Goal: Task Accomplishment & Management: Manage account settings

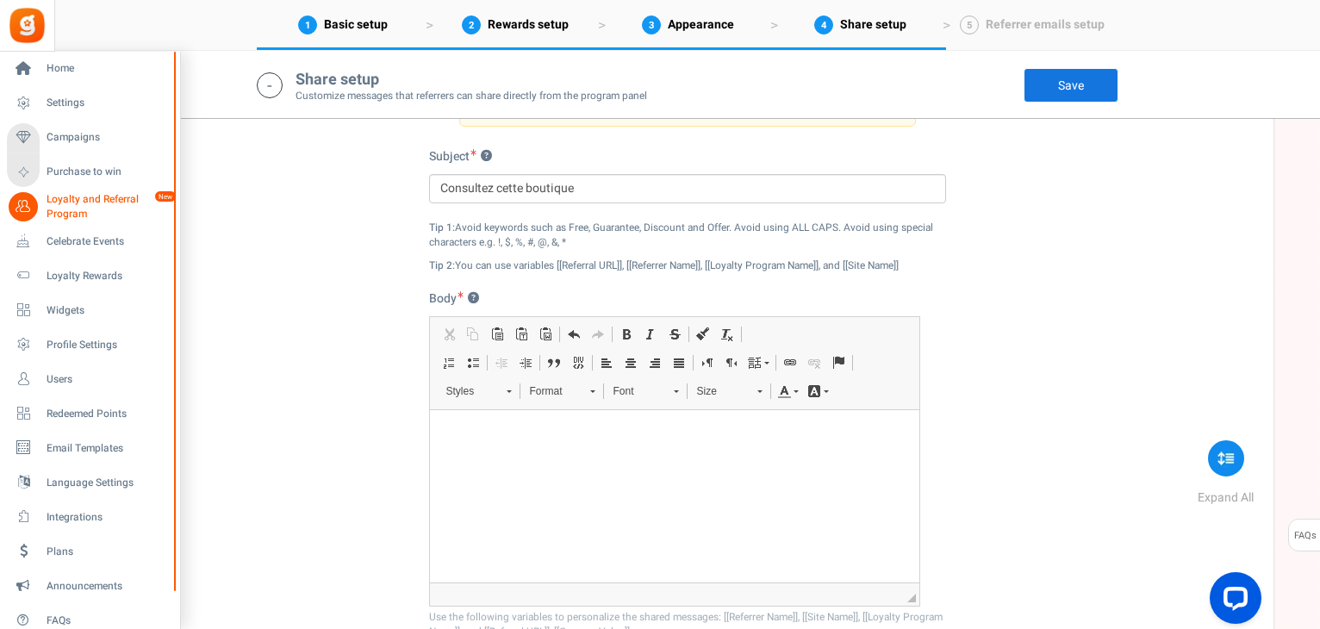
click at [79, 200] on span "Loyalty and Referral Program" at bounding box center [110, 206] width 126 height 29
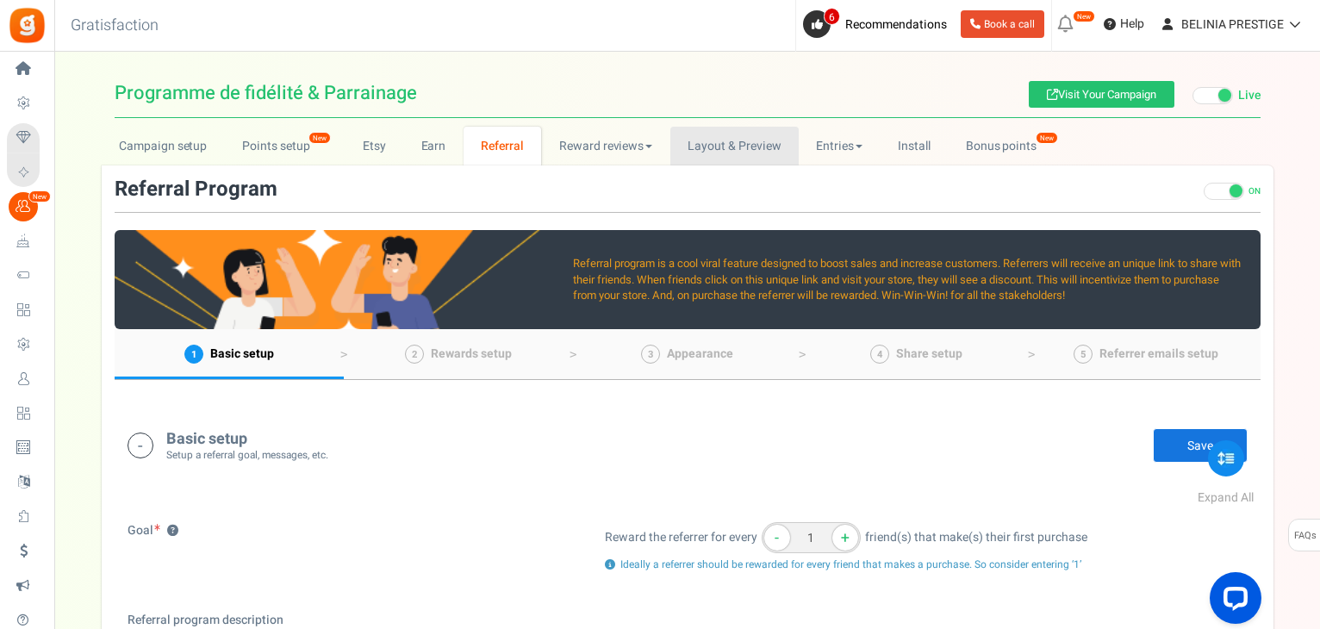
click at [722, 136] on link "Layout & Preview" at bounding box center [734, 146] width 128 height 39
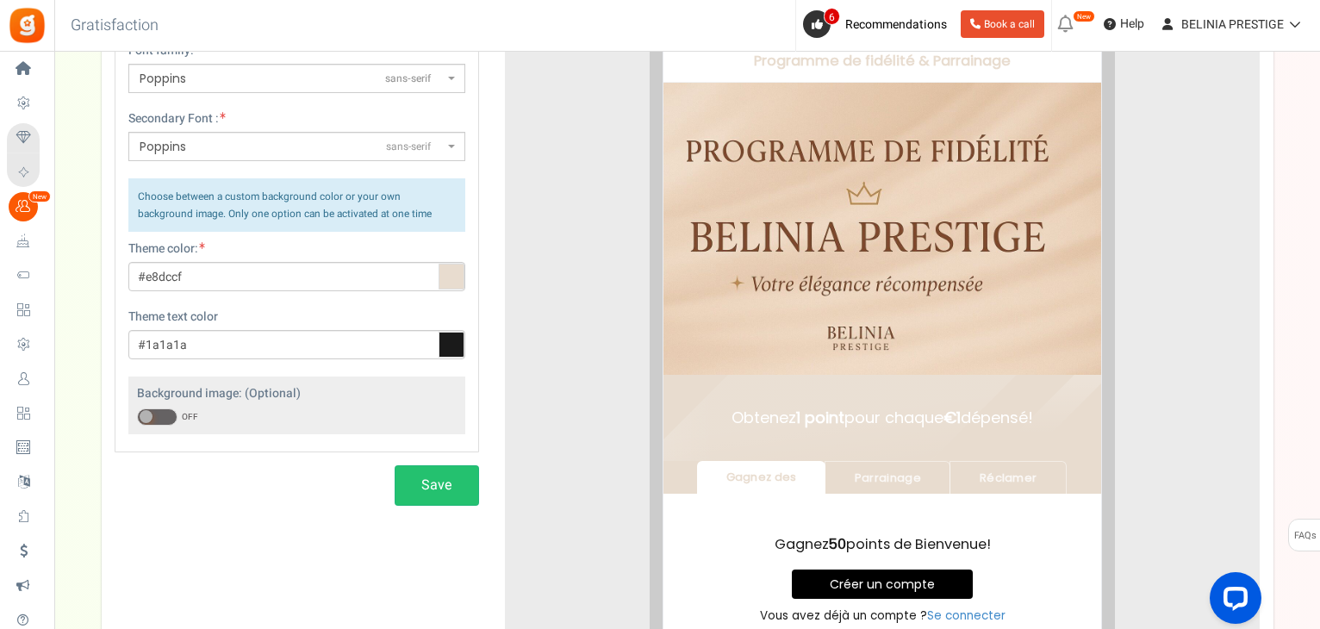
scroll to position [251, 0]
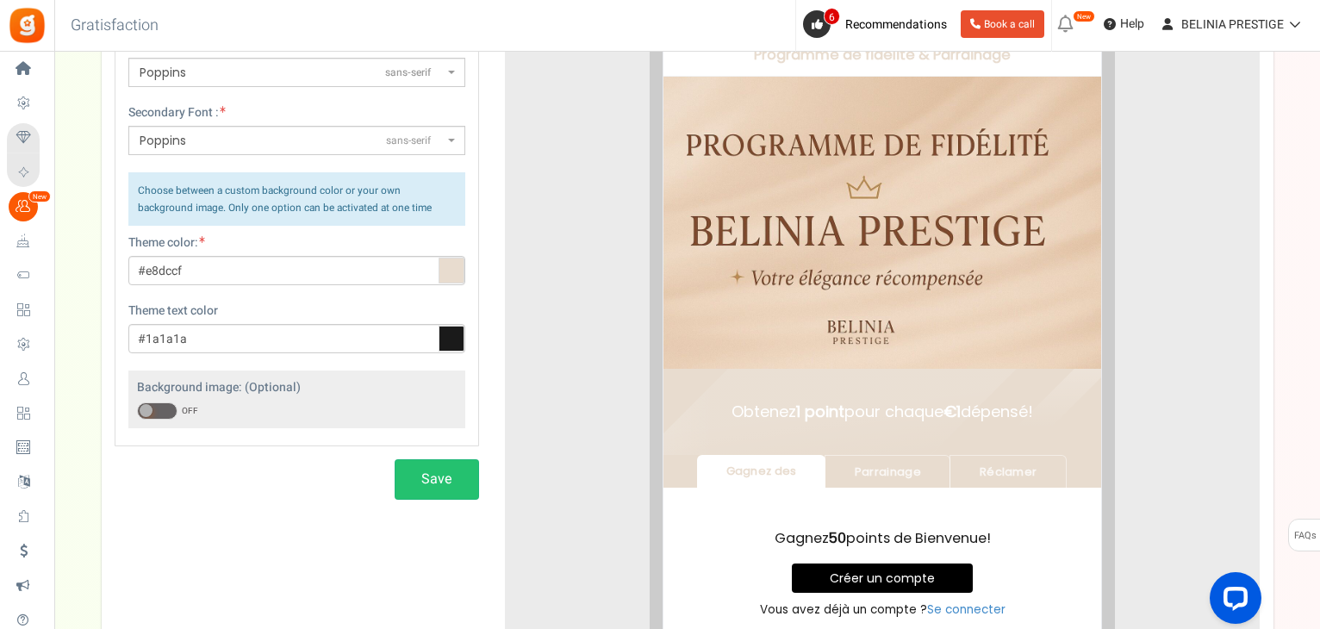
click at [454, 272] on icon at bounding box center [451, 271] width 26 height 26
click at [454, 272] on input "#e8dccf" at bounding box center [296, 270] width 337 height 29
click at [234, 263] on input "#e8dccf" at bounding box center [296, 270] width 337 height 29
paste input "#b17e60"
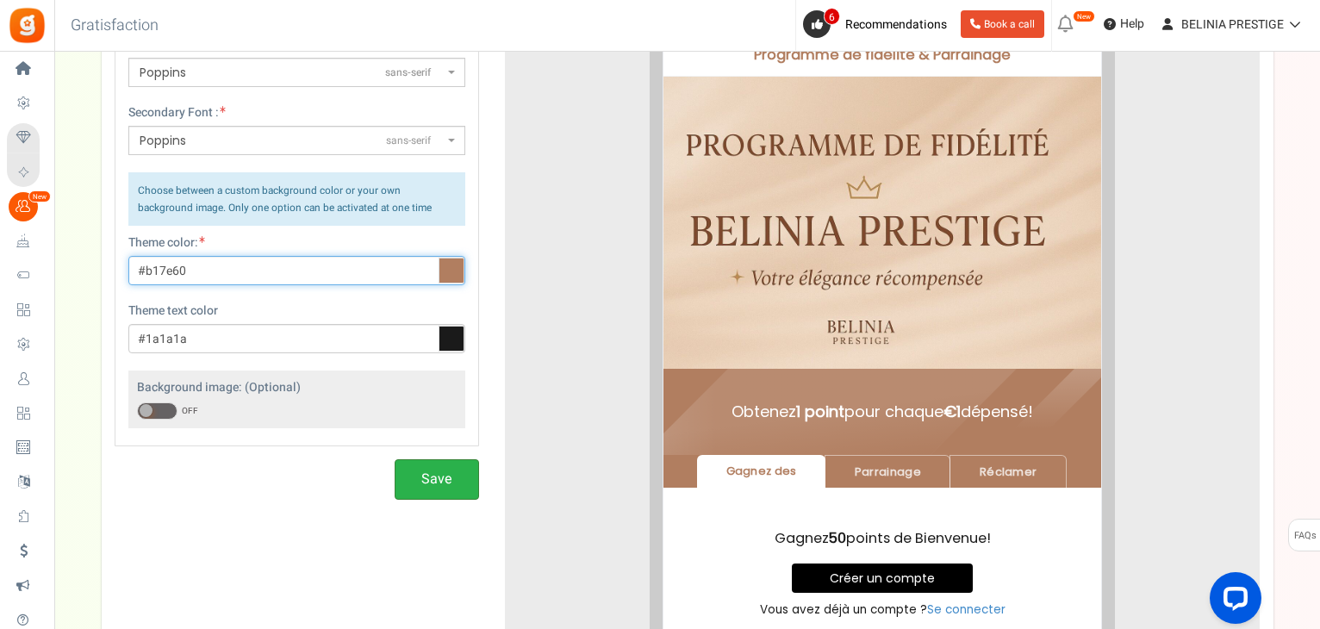
type input "#b17e60"
click at [455, 490] on button "Save" at bounding box center [436, 479] width 84 height 40
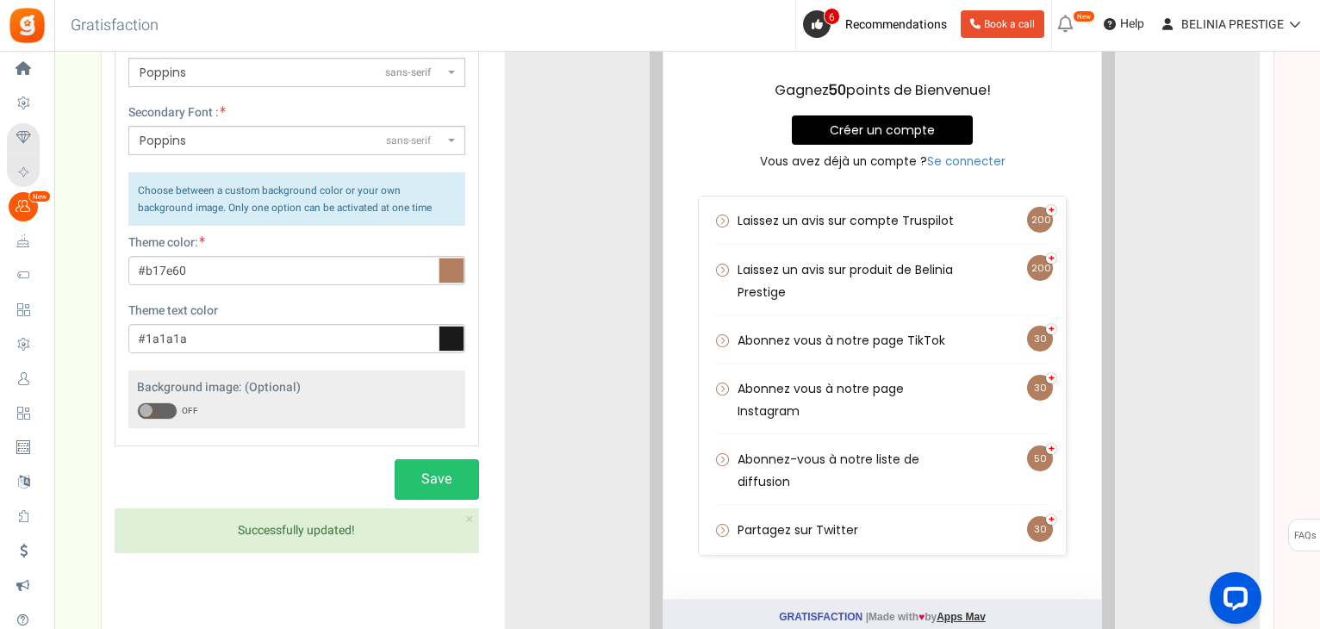
scroll to position [0, 0]
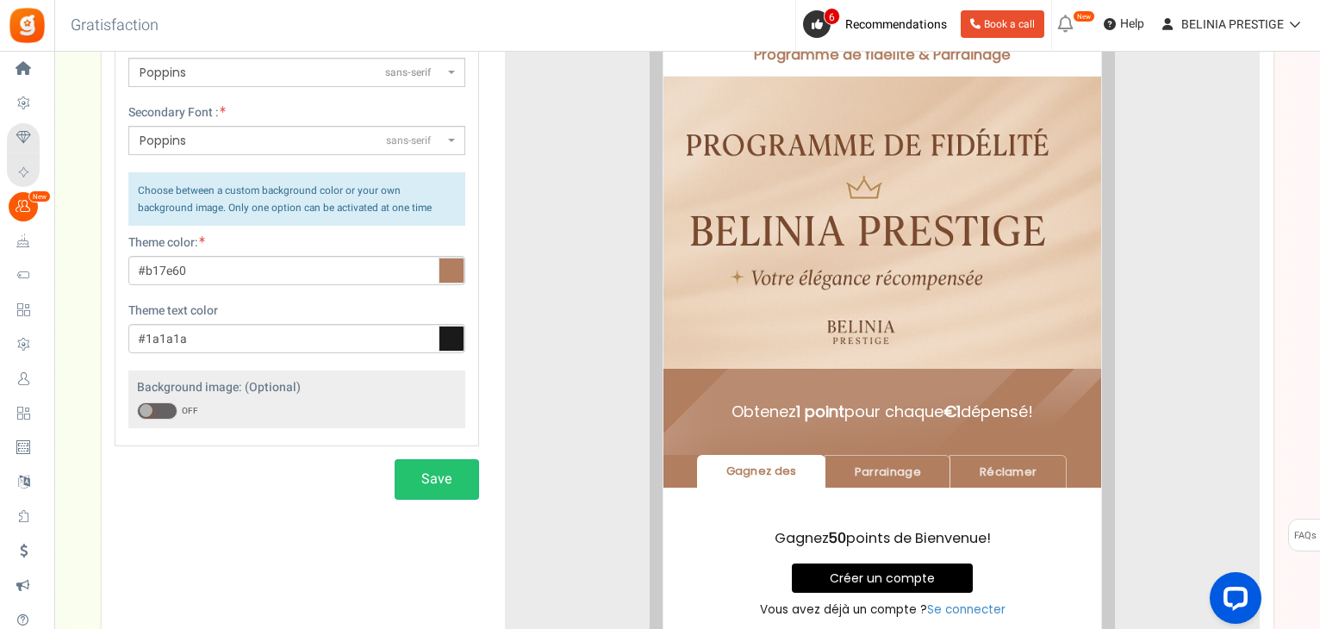
click at [156, 411] on span at bounding box center [157, 410] width 40 height 17
click at [137, 411] on input "ON OFF" at bounding box center [137, 411] width 0 height 11
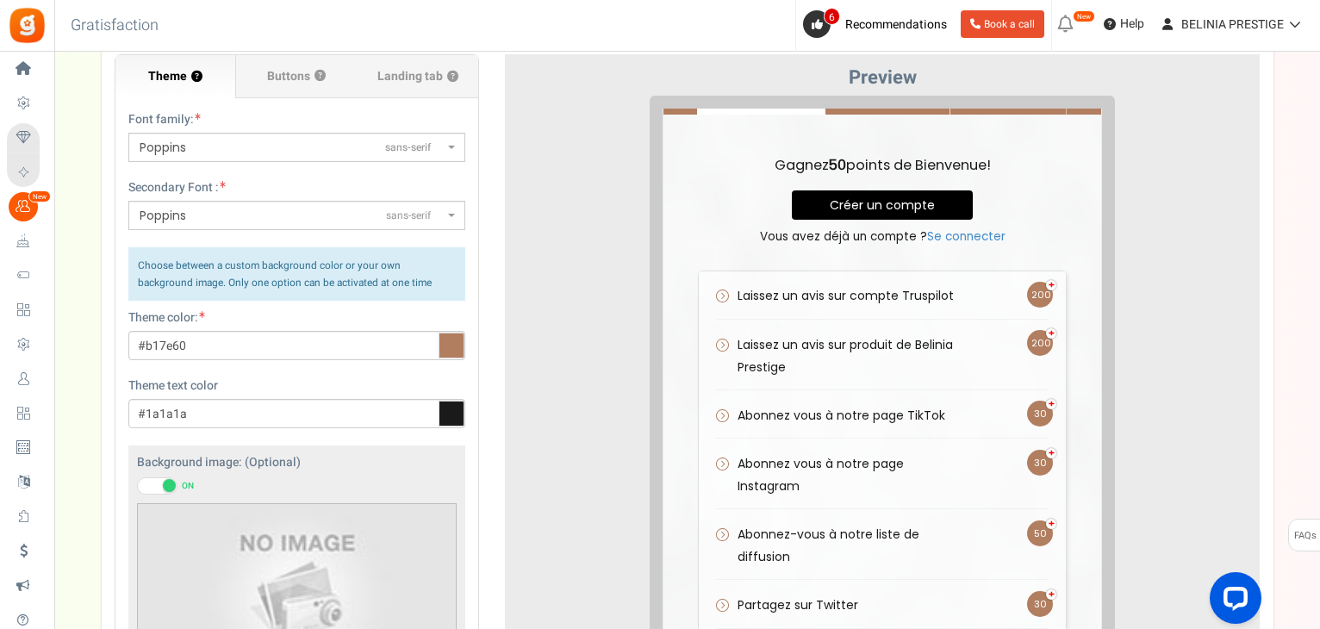
scroll to position [177, 0]
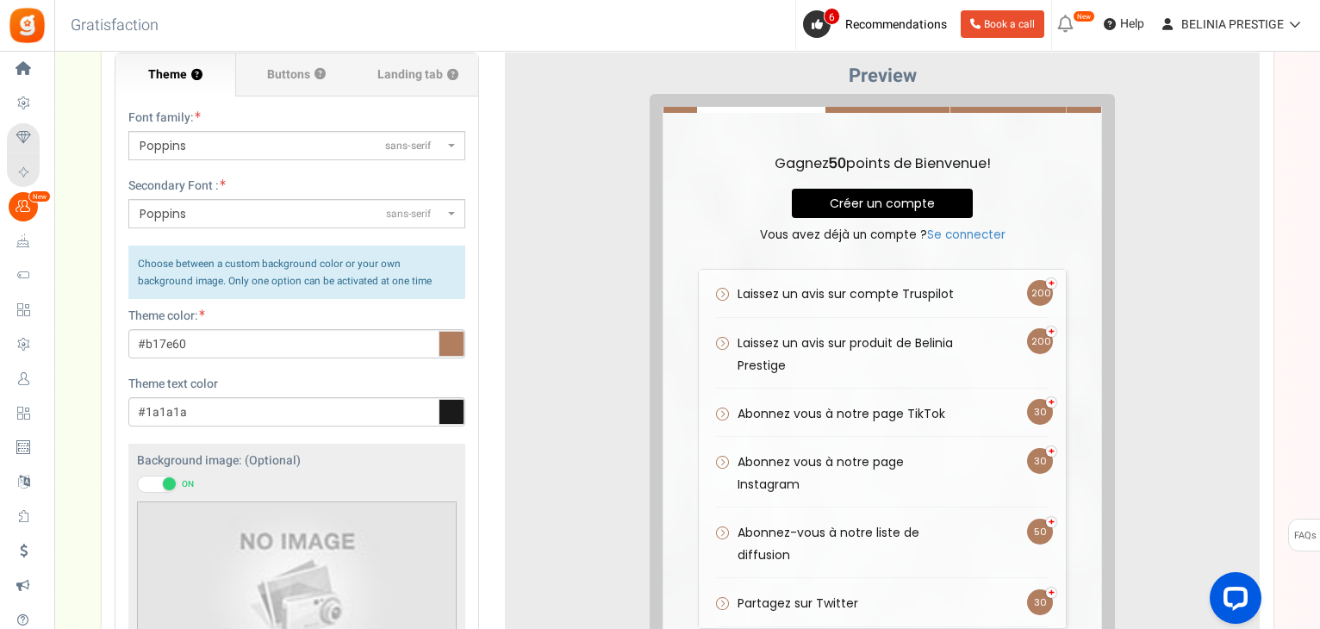
click at [159, 474] on div "ON OFF" at bounding box center [297, 483] width 320 height 18
click at [155, 481] on span at bounding box center [157, 483] width 40 height 17
click at [137, 481] on input "ON OFF" at bounding box center [137, 484] width 0 height 11
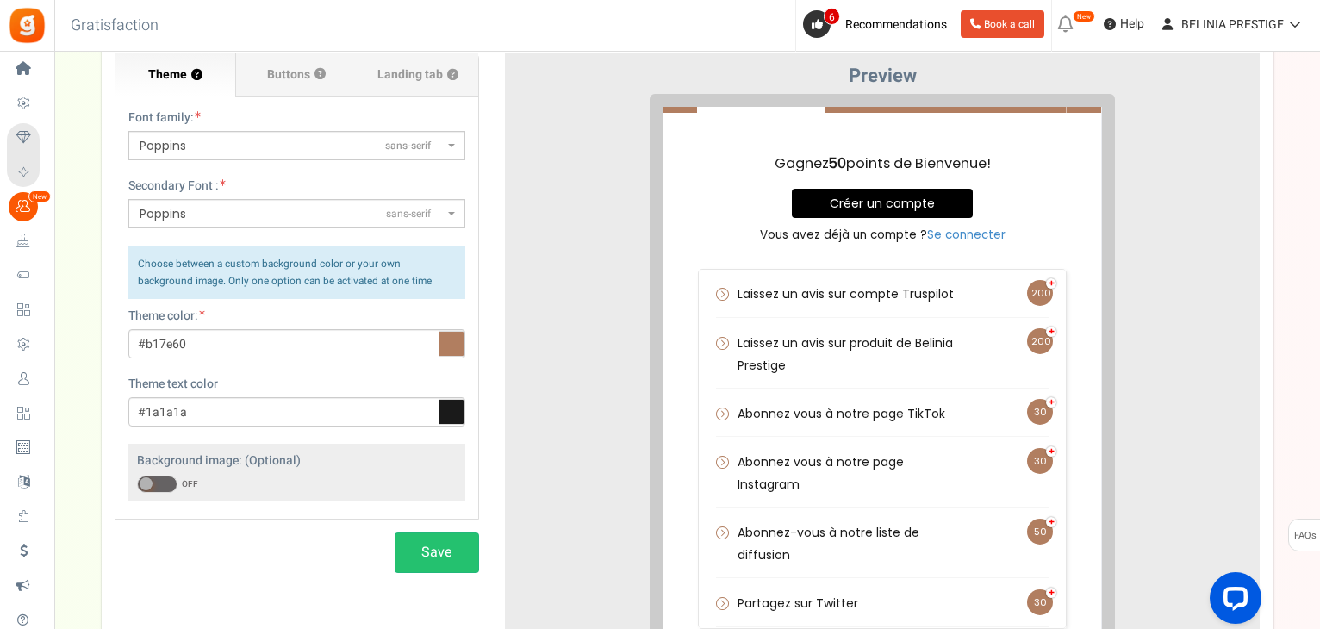
click at [156, 490] on span at bounding box center [157, 483] width 40 height 17
click at [137, 490] on input "ON OFF" at bounding box center [137, 484] width 0 height 11
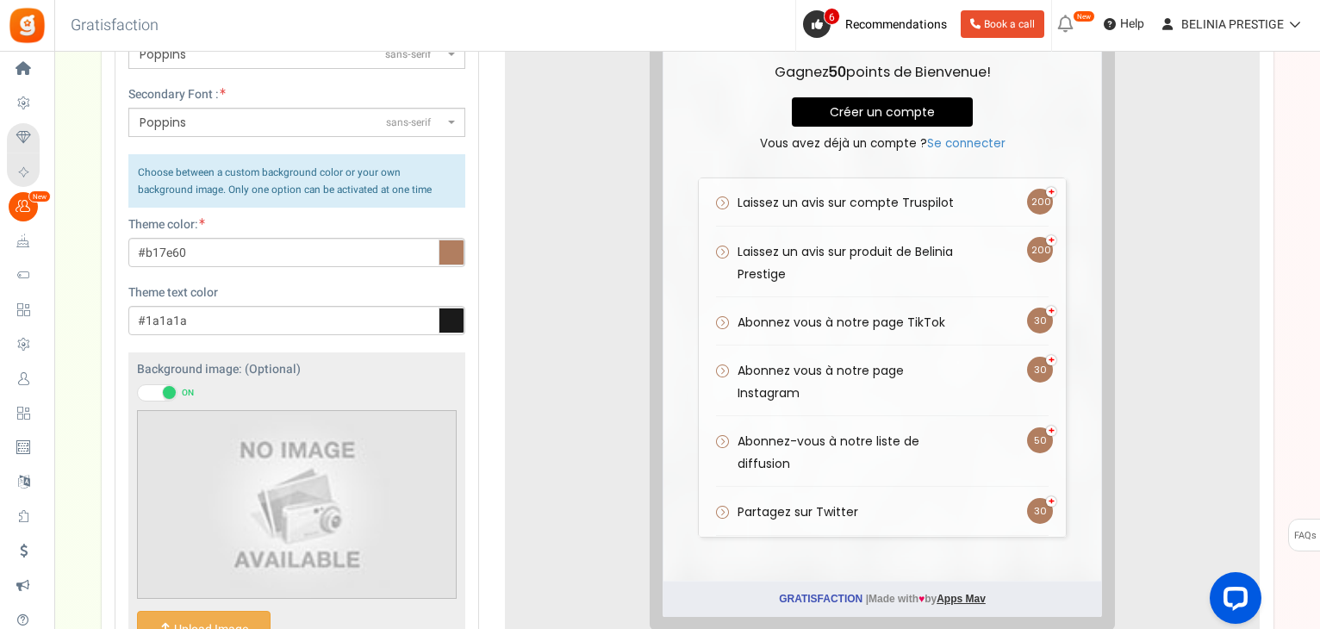
scroll to position [246, 0]
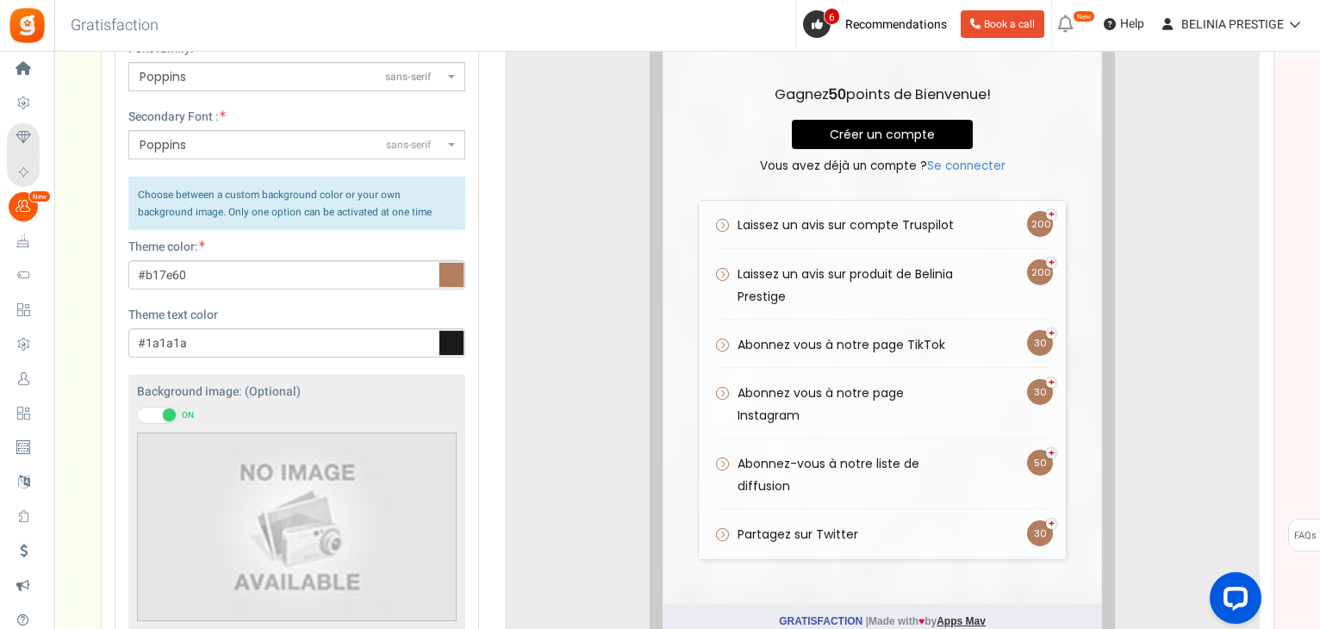
click at [155, 419] on span at bounding box center [157, 415] width 40 height 17
click at [137, 419] on input "ON OFF" at bounding box center [137, 415] width 0 height 11
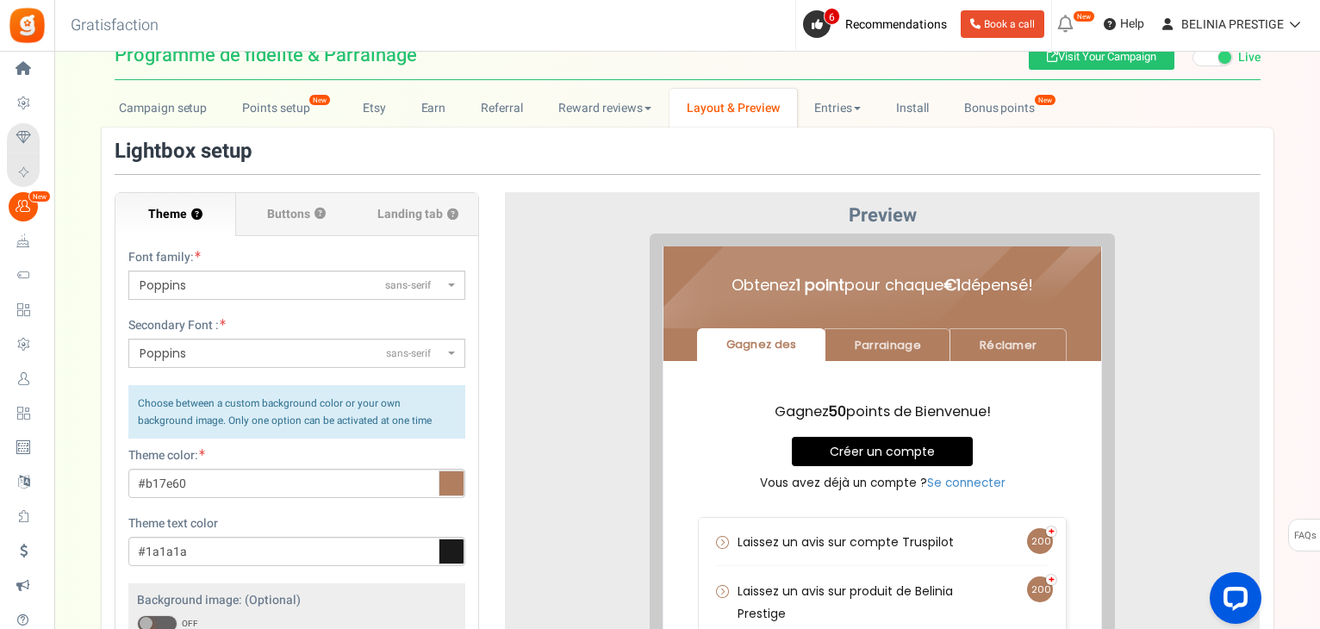
scroll to position [338, 0]
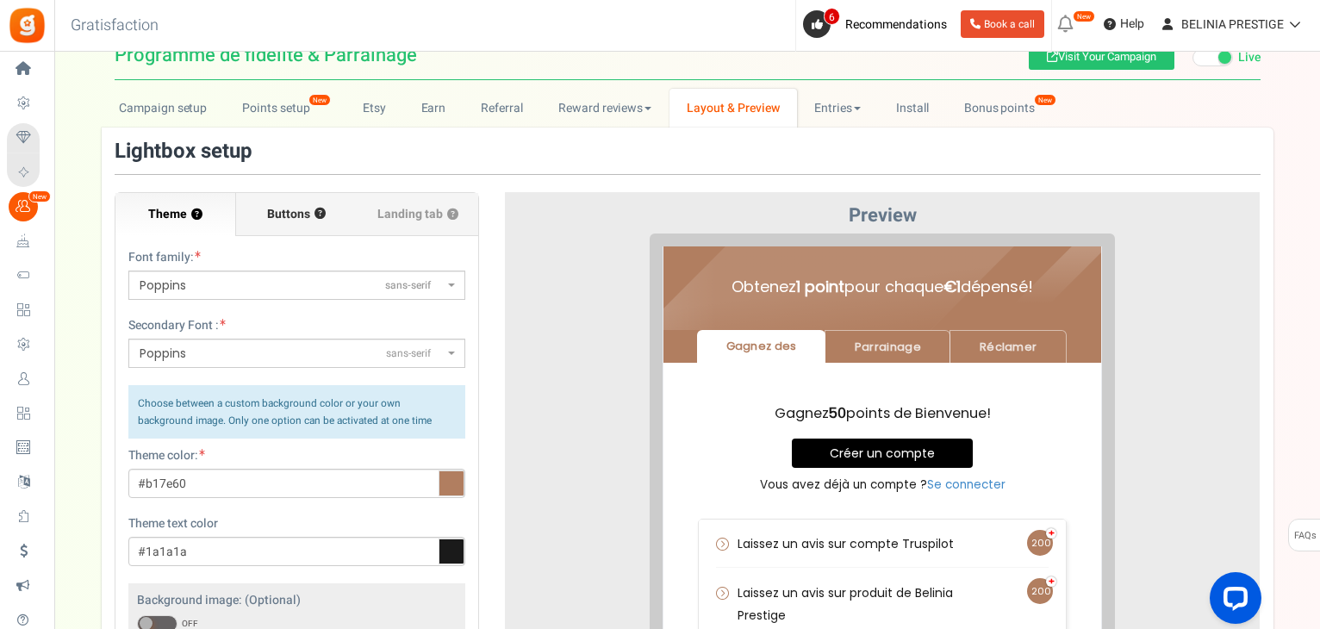
click at [305, 213] on span "Buttons" at bounding box center [288, 214] width 43 height 17
click at [0, 0] on input "Buttons ?" at bounding box center [0, 0] width 0 height 0
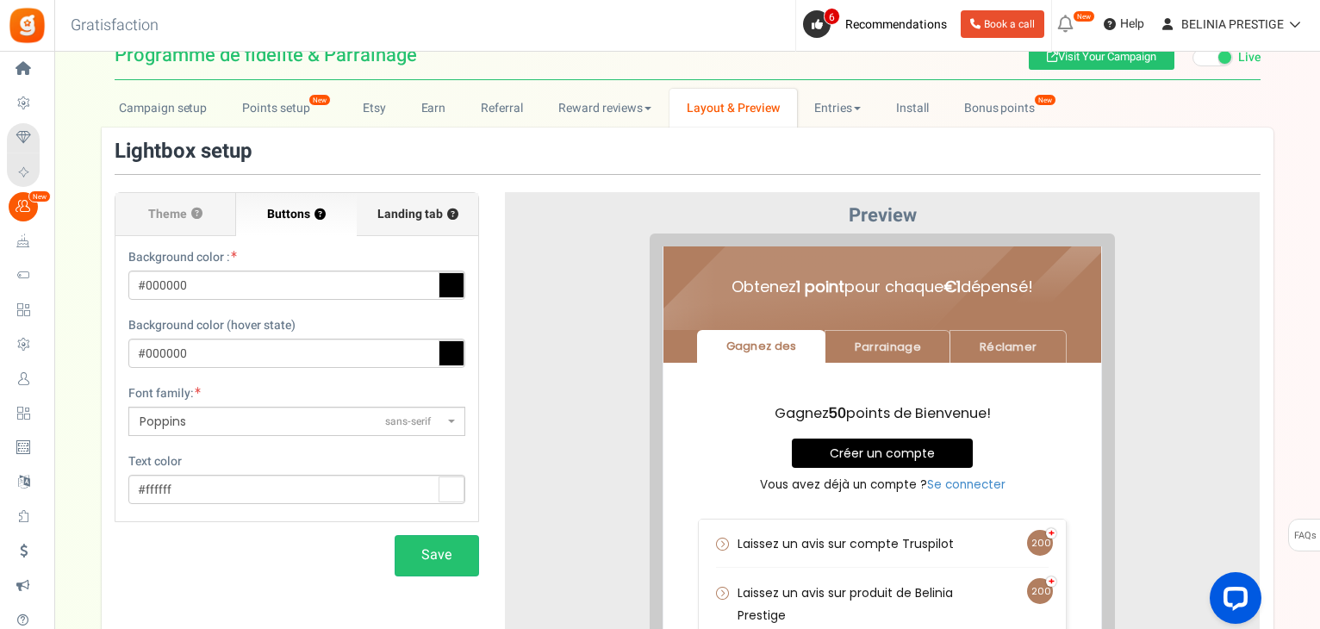
click at [410, 214] on span "Landing tab ?" at bounding box center [417, 214] width 81 height 17
click at [0, 0] on input "Landing tab ?" at bounding box center [0, 0] width 0 height 0
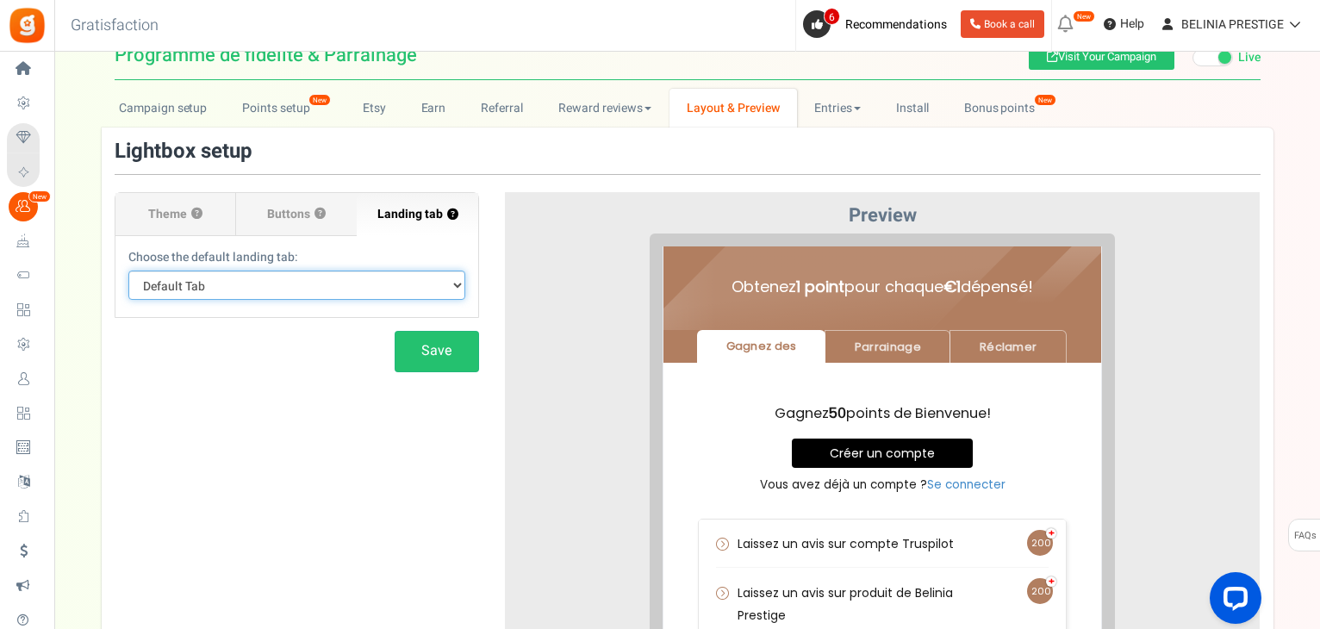
click at [360, 289] on select "Default Tab Gagnez des Parrainage Réclamer" at bounding box center [296, 284] width 337 height 29
select select "referral"
click at [128, 270] on select "Default Tab Gagnez des Parrainage Réclamer" at bounding box center [296, 284] width 337 height 29
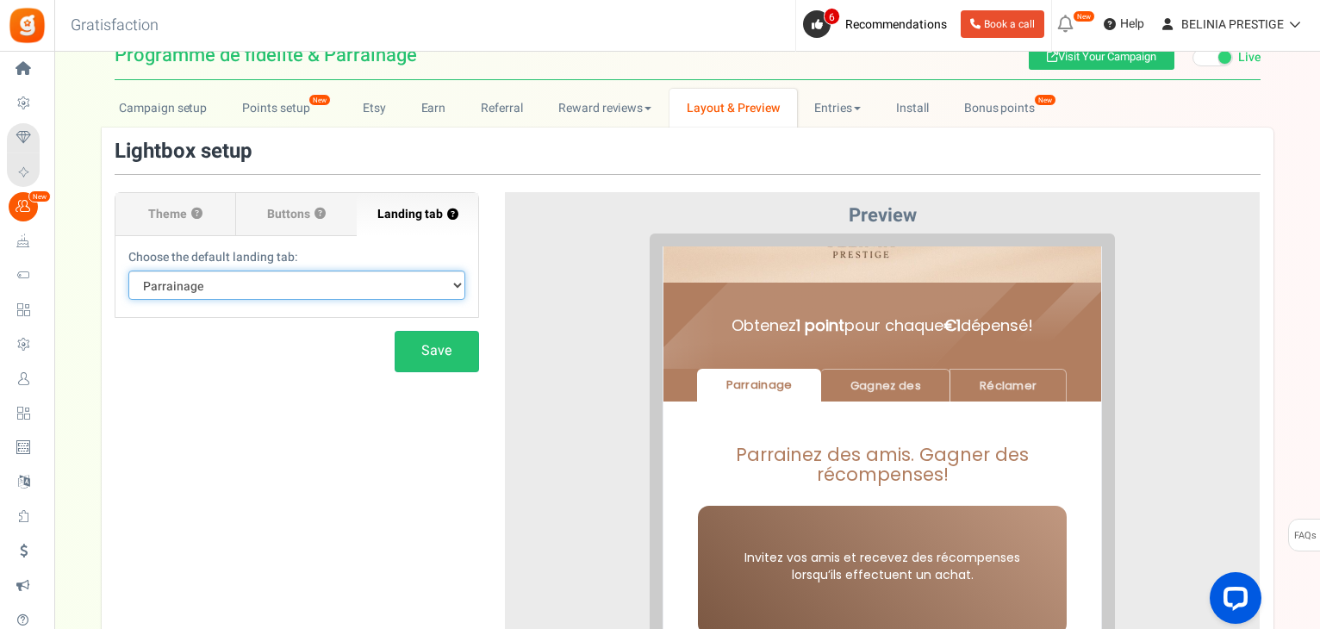
scroll to position [298, 0]
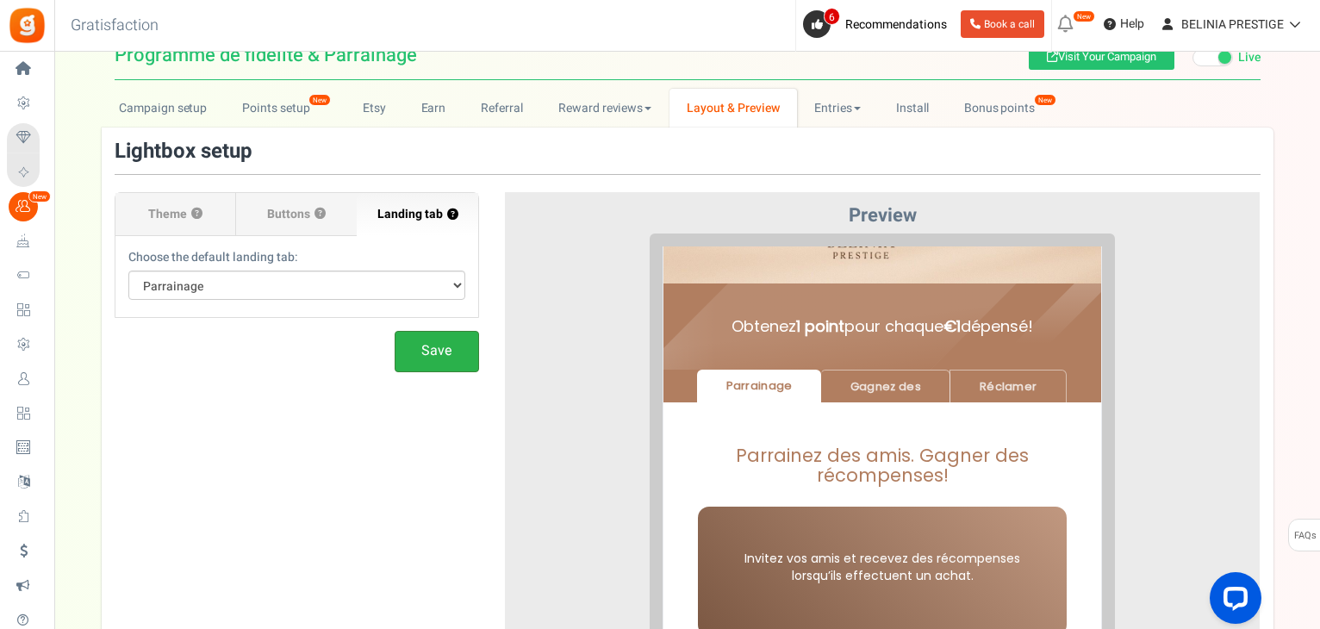
click at [435, 356] on button "Save" at bounding box center [436, 351] width 84 height 40
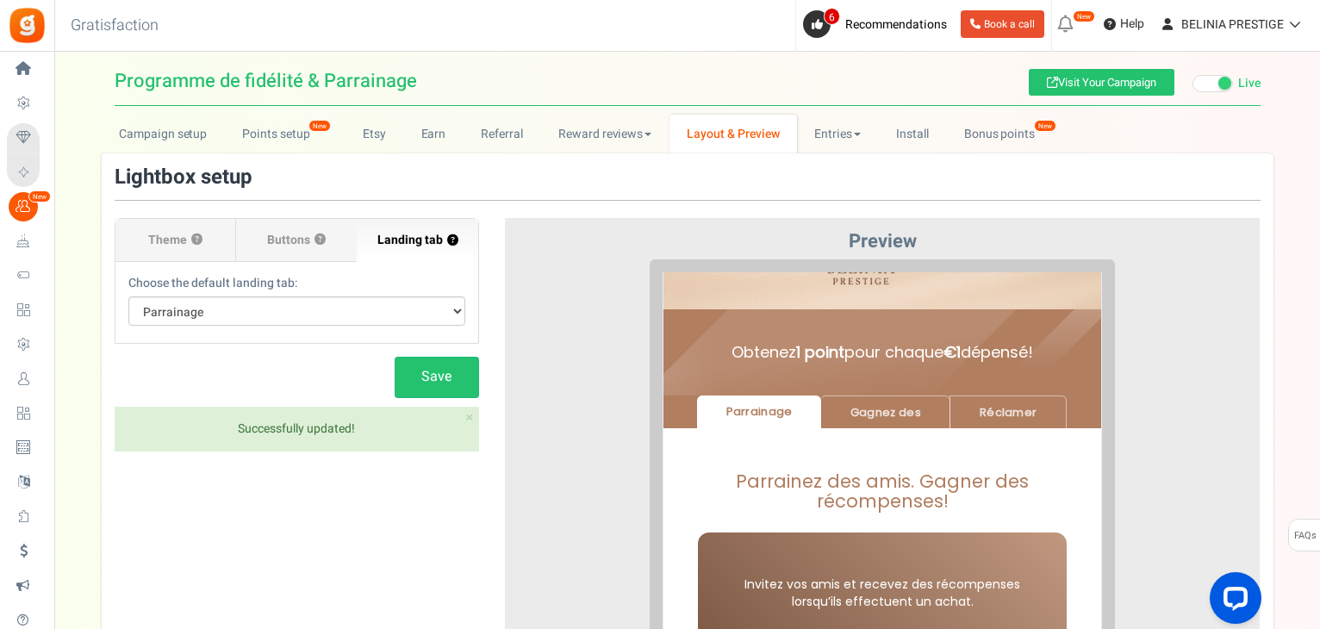
scroll to position [0, 0]
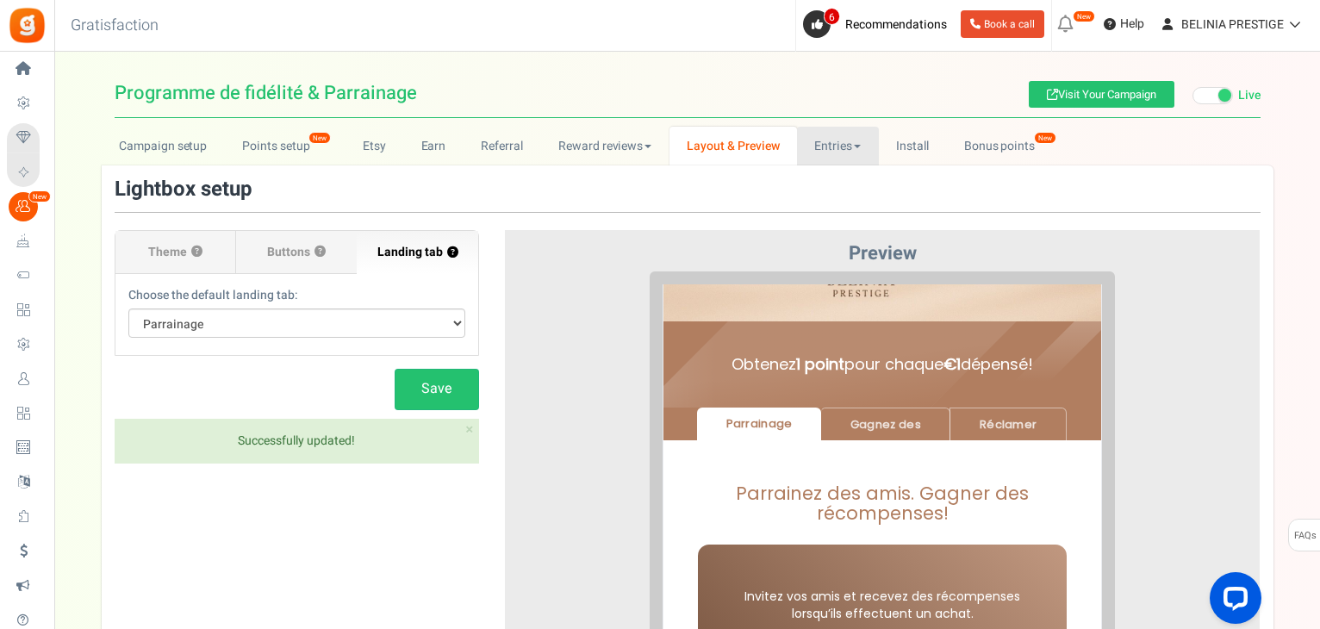
click at [827, 159] on link "Entries" at bounding box center [838, 146] width 82 height 39
click at [828, 184] on link "Entries" at bounding box center [866, 183] width 138 height 25
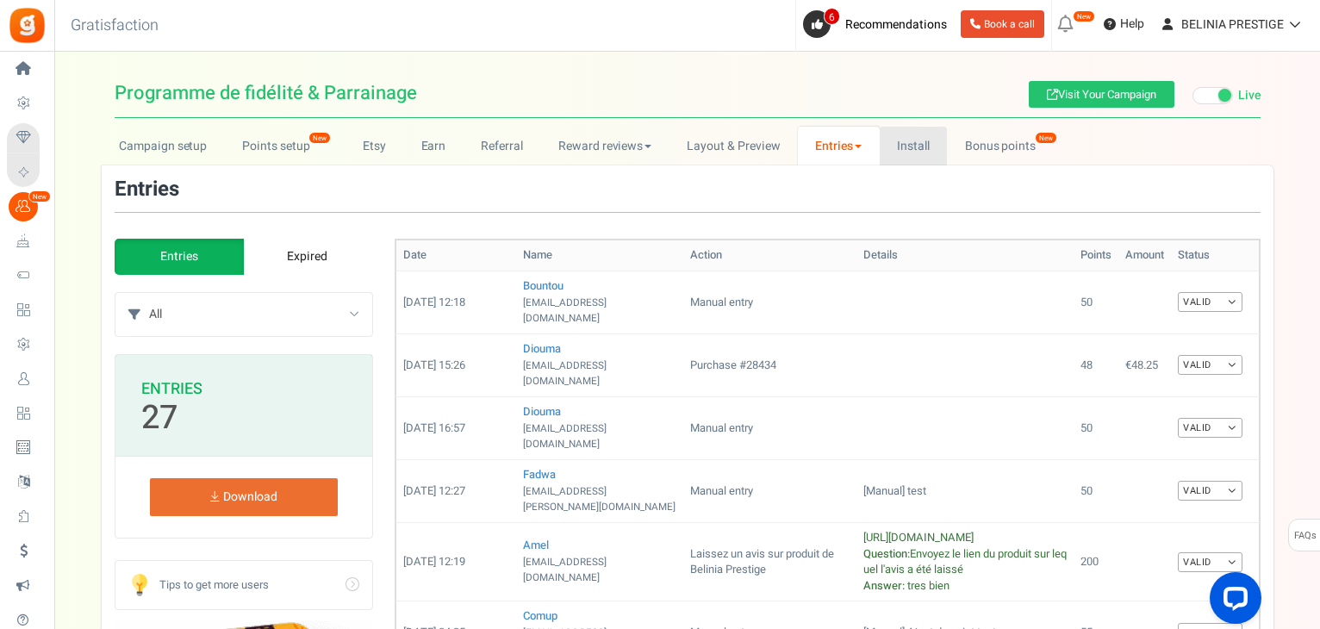
click at [909, 138] on link "Install" at bounding box center [913, 146] width 68 height 39
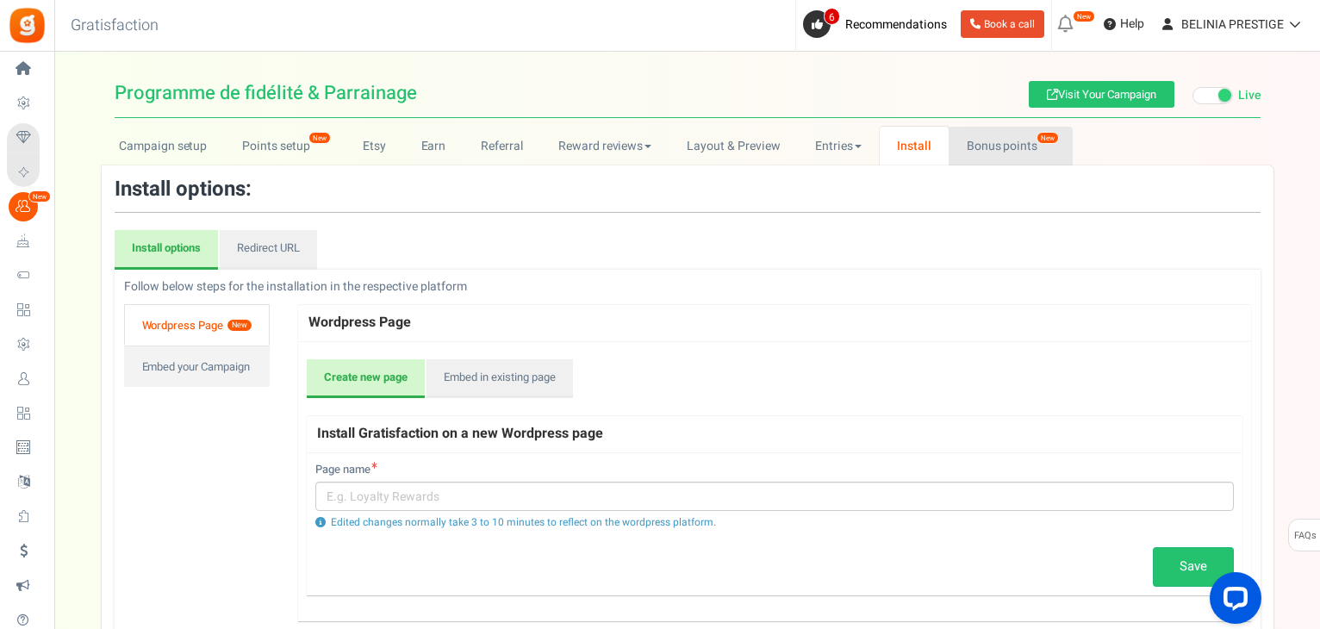
click at [997, 136] on link "Bonus points New" at bounding box center [1009, 146] width 123 height 39
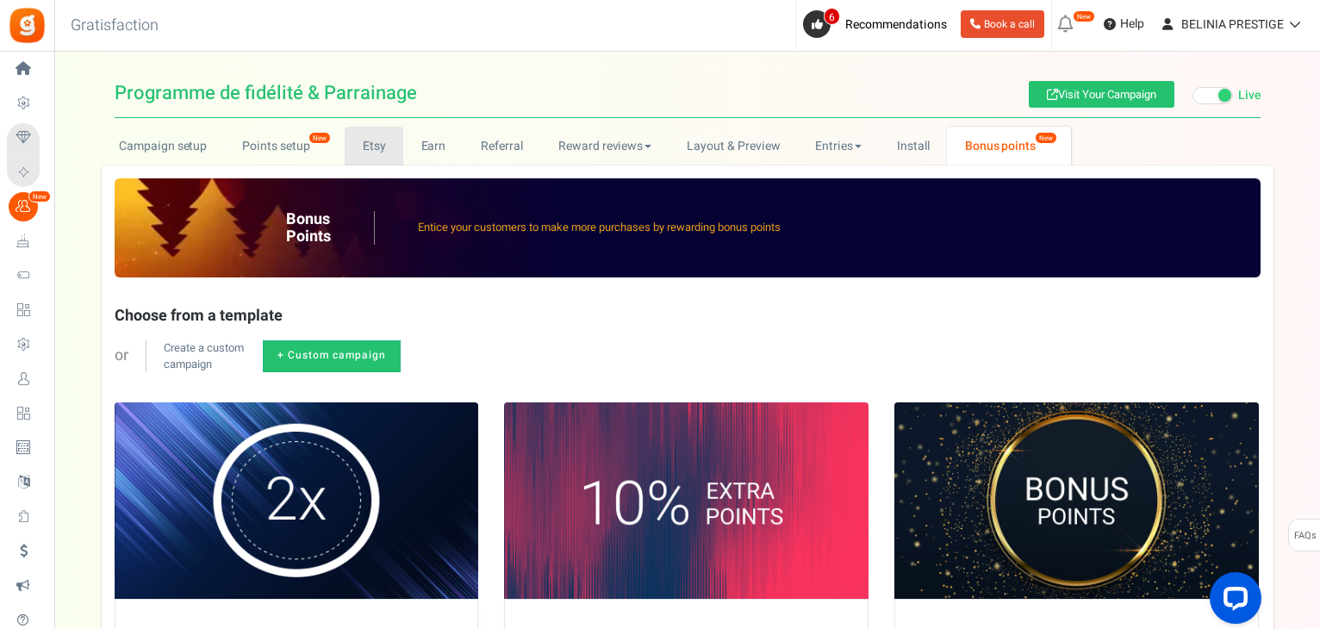
click at [356, 140] on link "Etsy" at bounding box center [374, 146] width 59 height 39
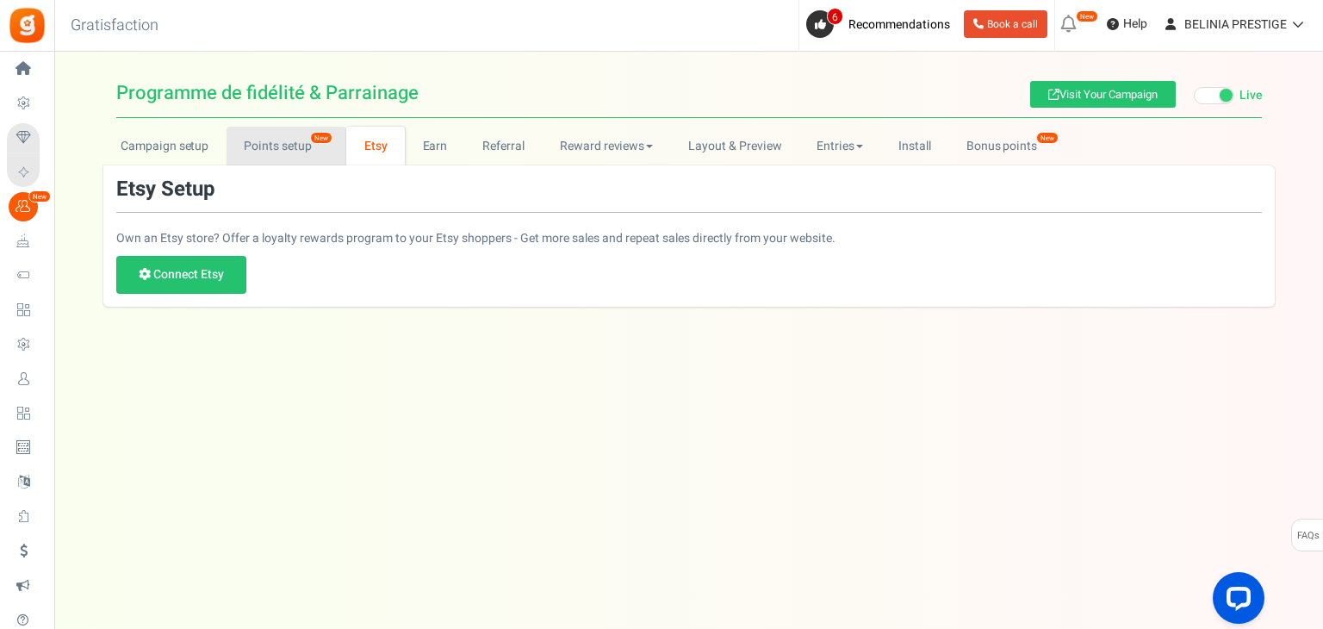
click at [263, 149] on link "Points setup New" at bounding box center [287, 146] width 120 height 39
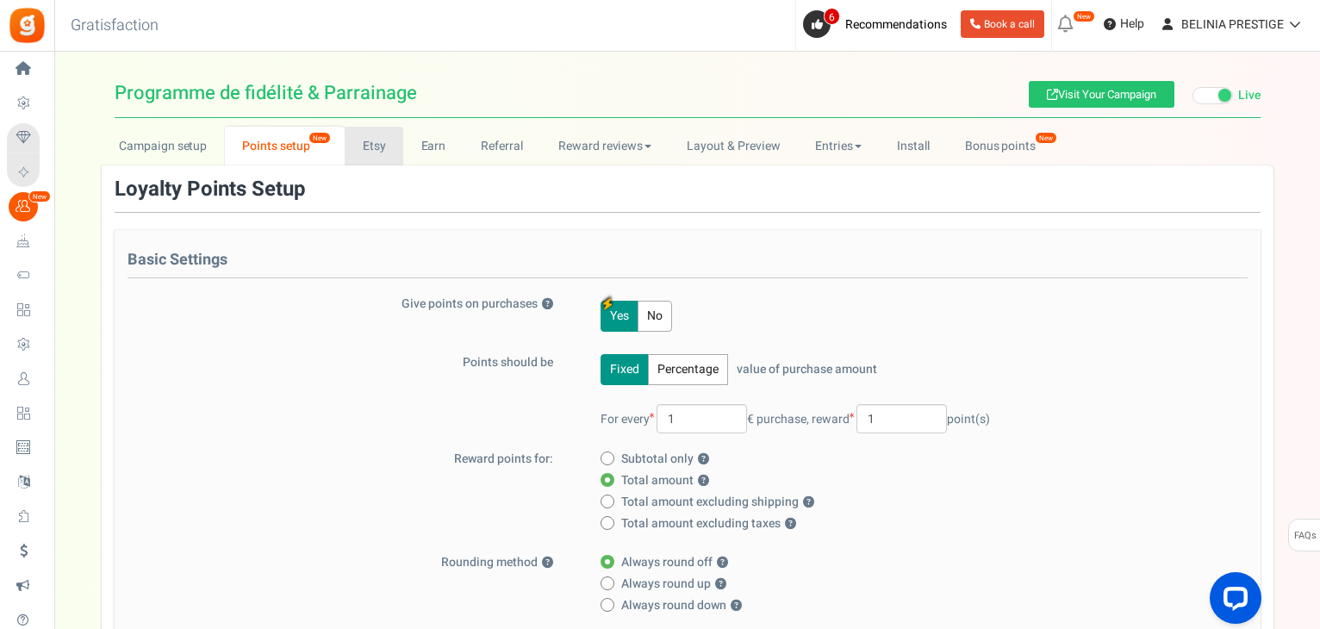
click at [387, 156] on link "Etsy" at bounding box center [374, 146] width 59 height 39
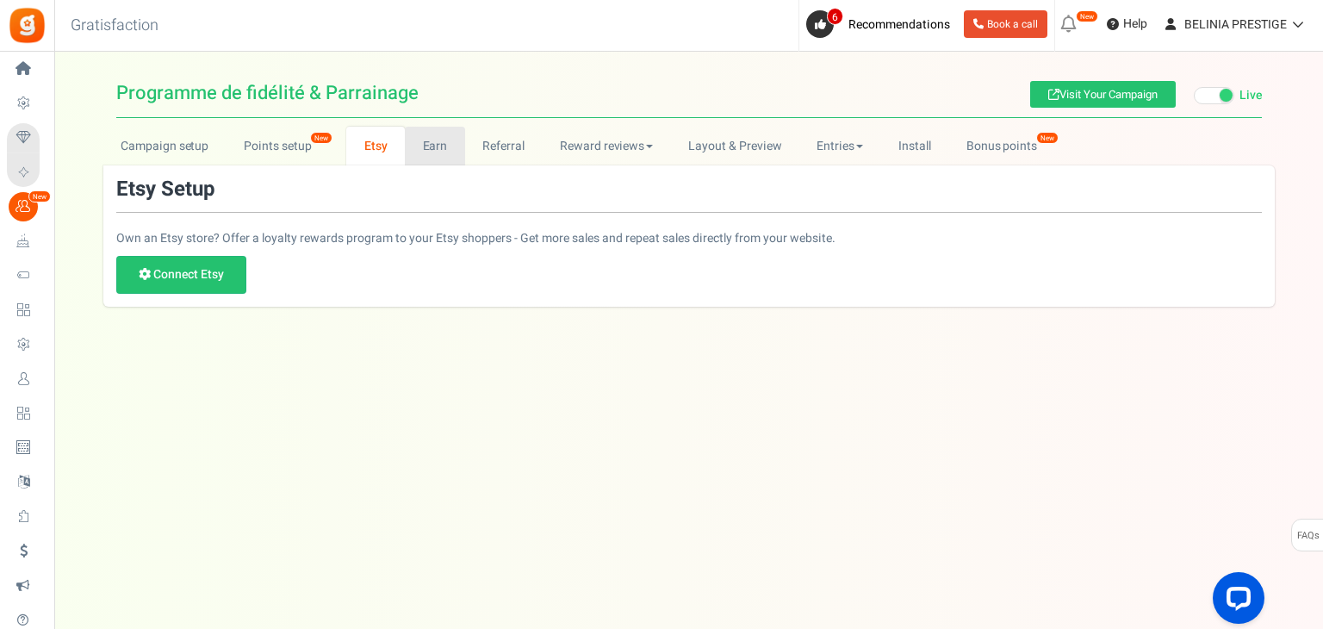
click at [426, 153] on link "Earn" at bounding box center [435, 146] width 60 height 39
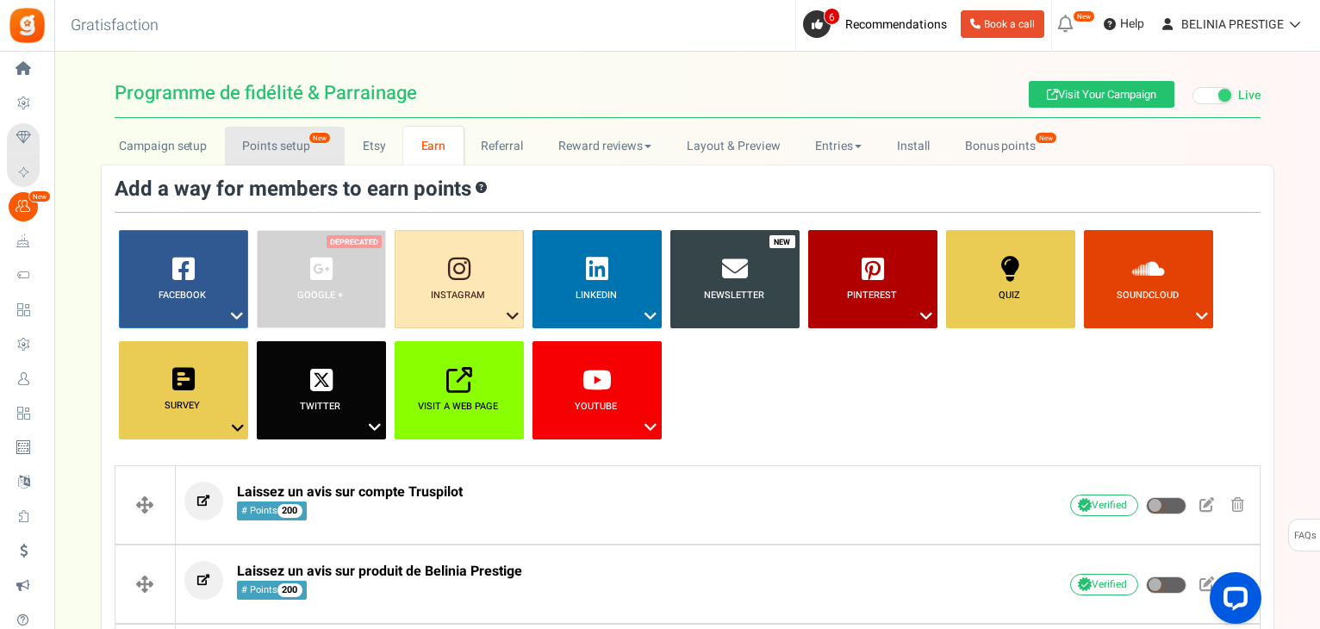
click at [289, 149] on link "Points setup New" at bounding box center [285, 146] width 120 height 39
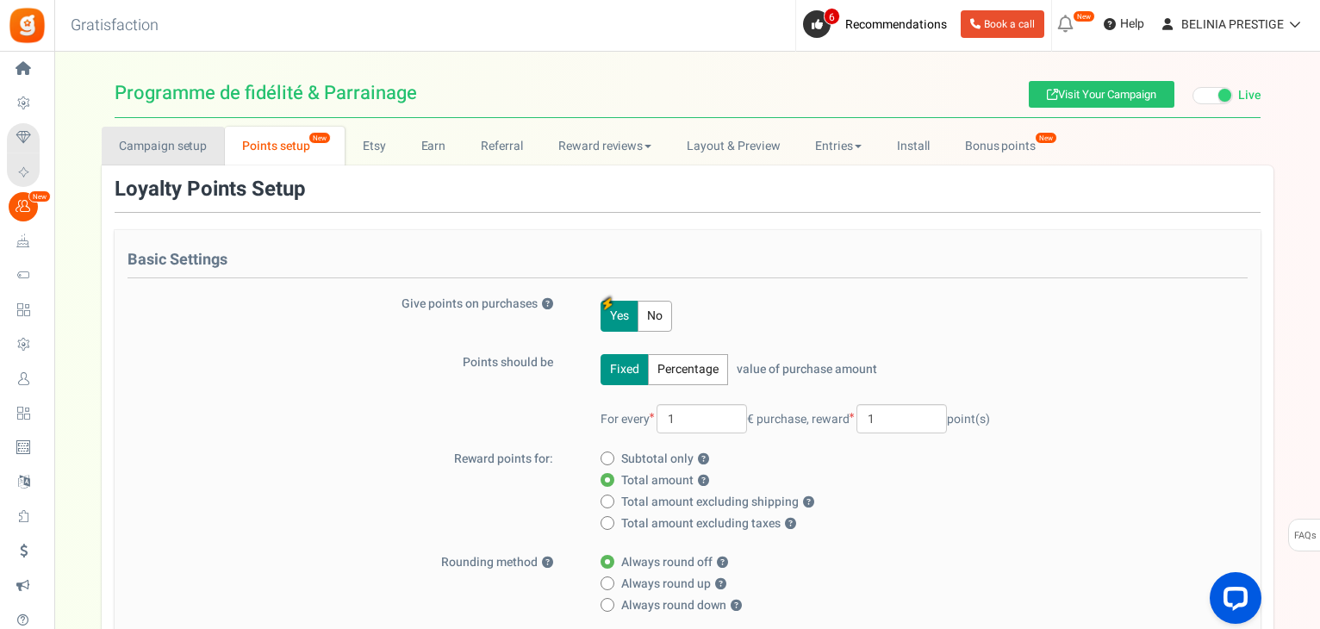
click at [199, 139] on link "Campaign setup" at bounding box center [163, 146] width 123 height 39
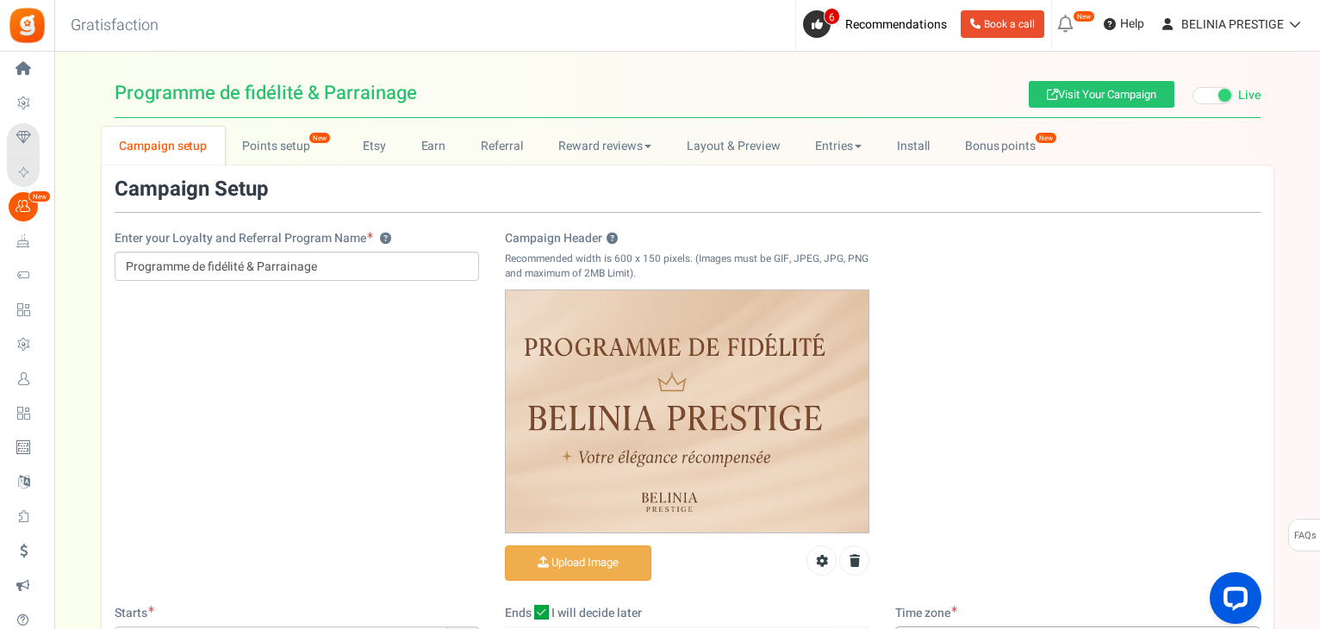
scroll to position [124, 0]
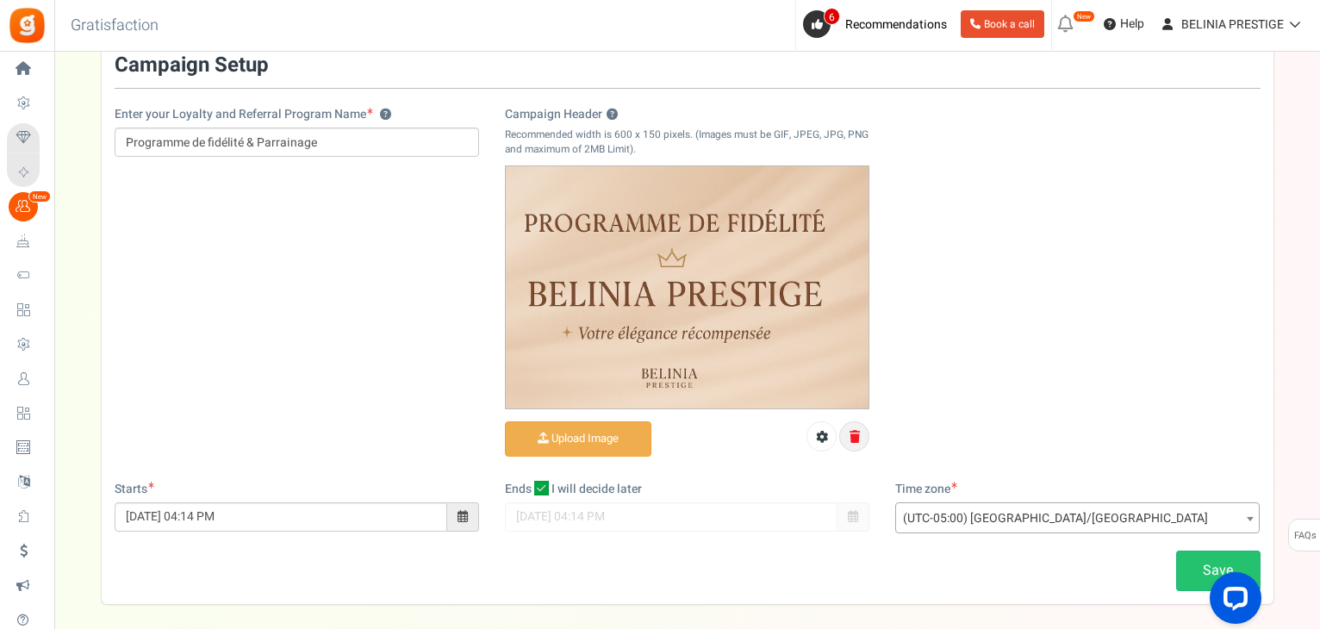
click at [853, 446] on link at bounding box center [854, 436] width 30 height 30
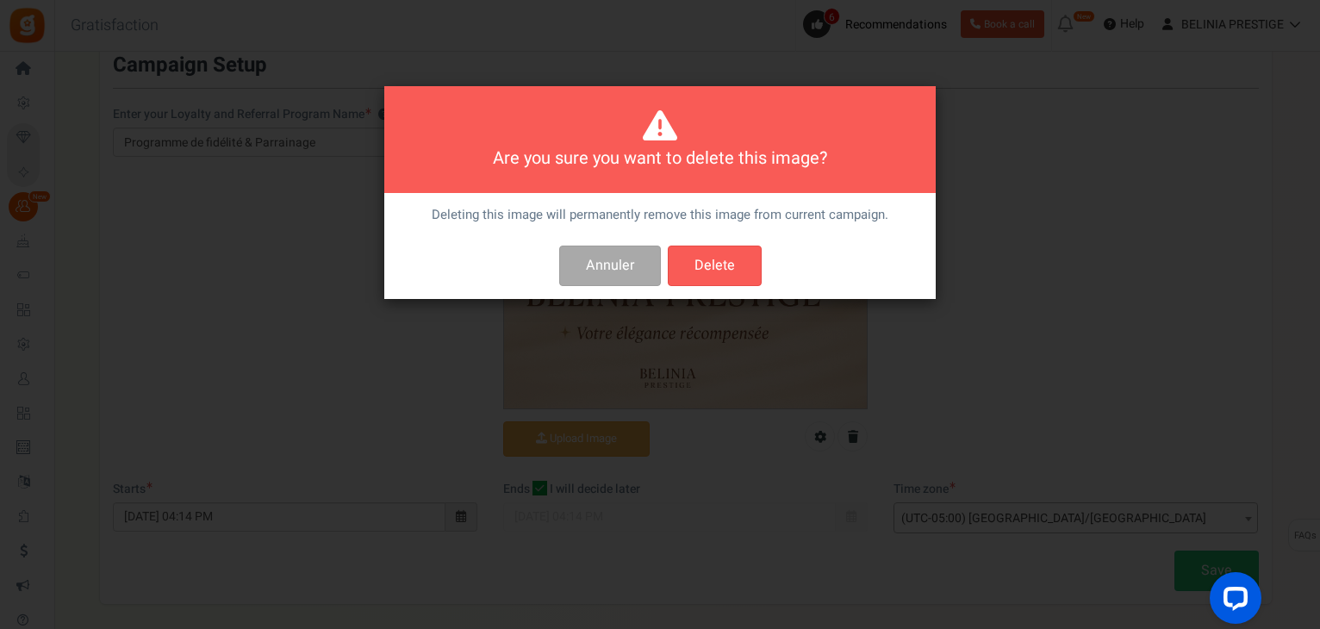
scroll to position [0, 0]
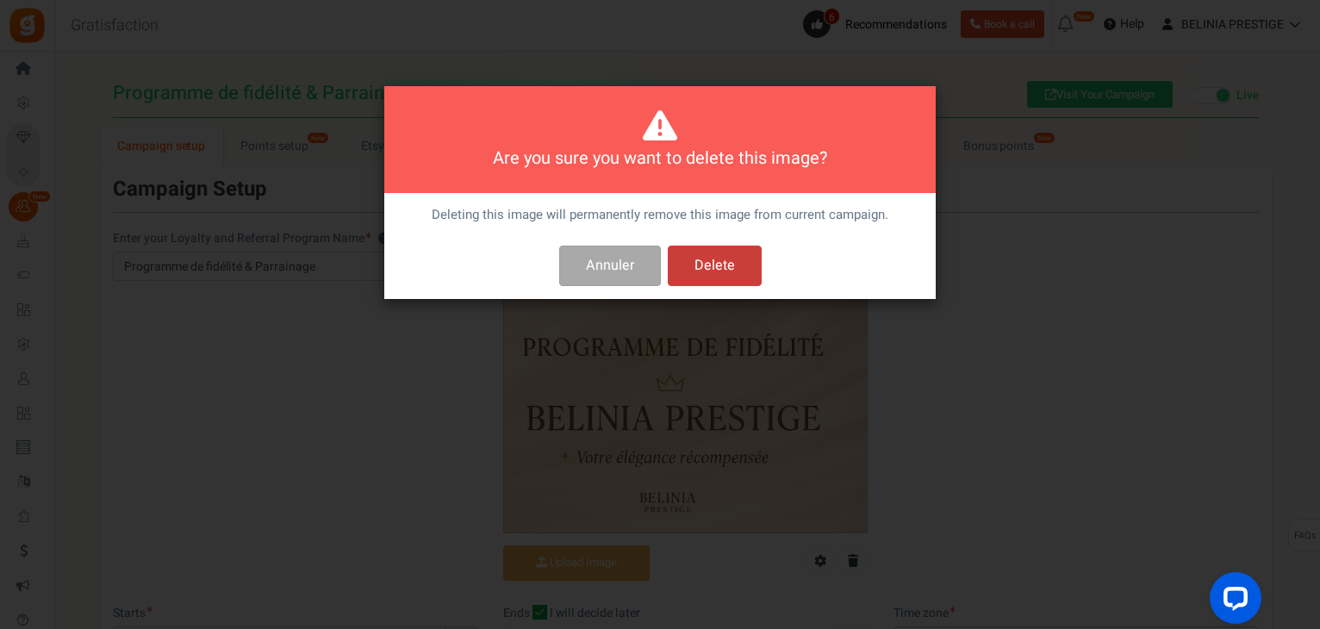
click at [736, 255] on button "Delete" at bounding box center [715, 265] width 94 height 40
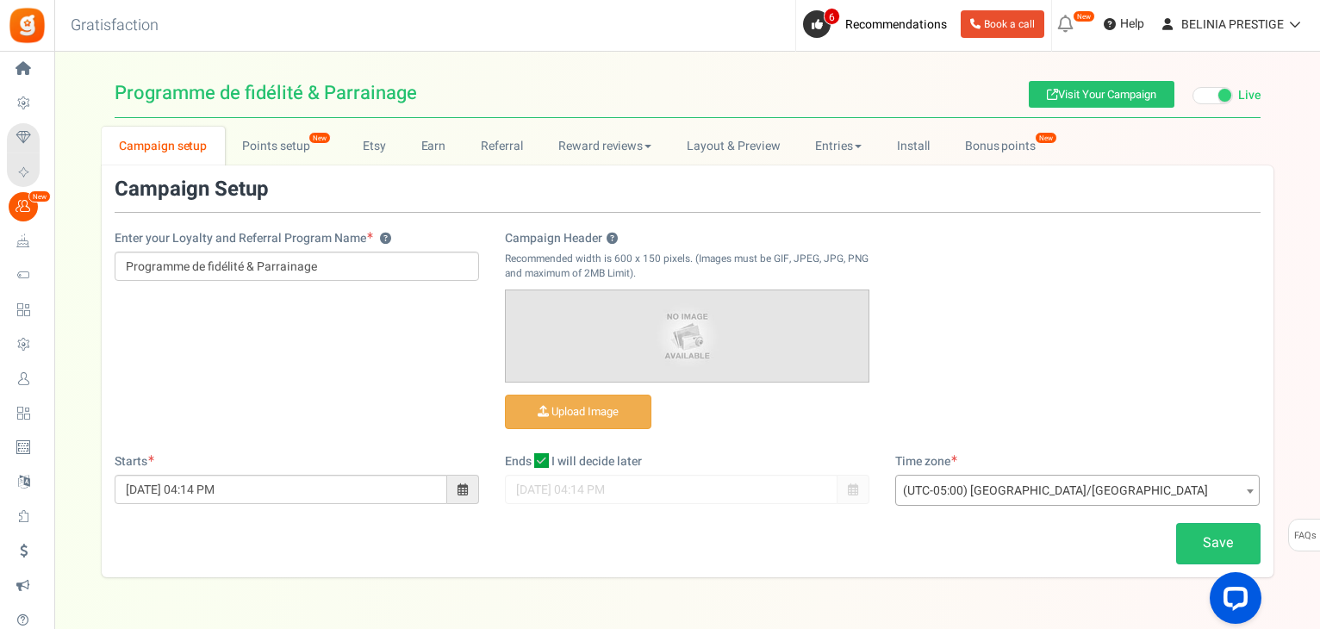
scroll to position [52, 0]
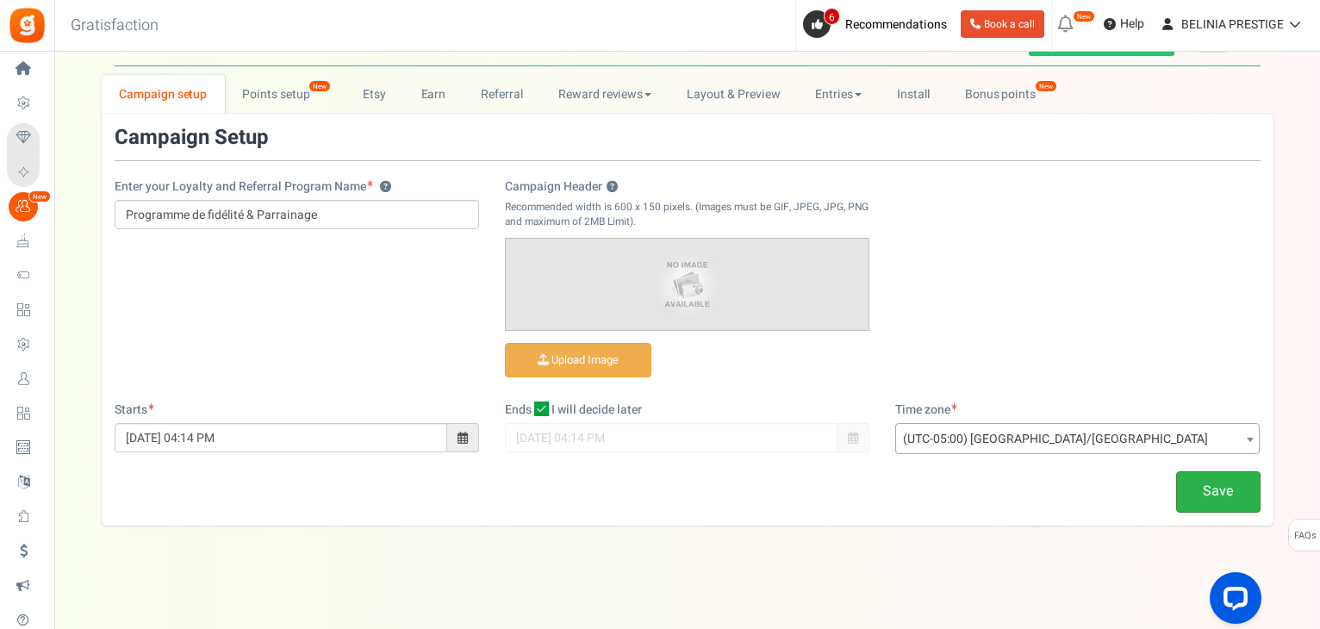
click at [1213, 511] on div "Campaign Setup Enter your Loyalty and Referral Program Name ? Programme de fidé…" at bounding box center [687, 320] width 1171 height 412
click at [1216, 490] on link "Save" at bounding box center [1218, 491] width 84 height 40
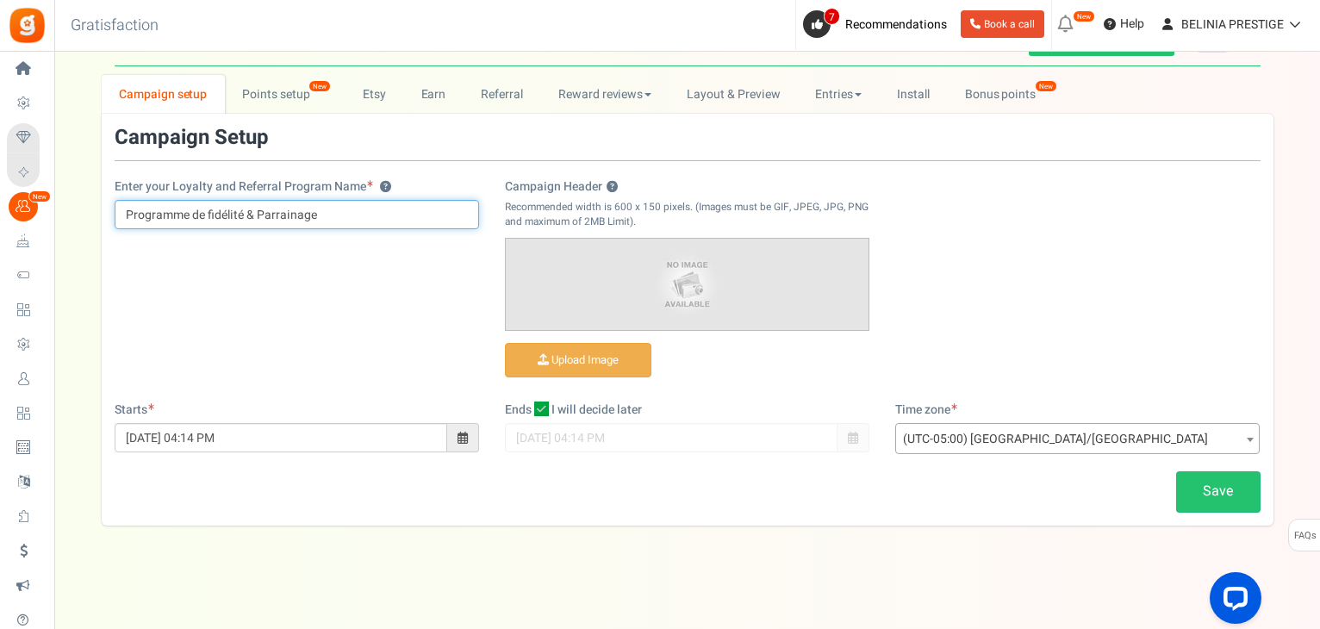
drag, startPoint x: 362, startPoint y: 216, endPoint x: 110, endPoint y: 211, distance: 251.6
click at [110, 211] on div "Enter your Loyalty and Referral Program Name ? Programme de fidélité & Parraina…" at bounding box center [297, 212] width 390 height 68
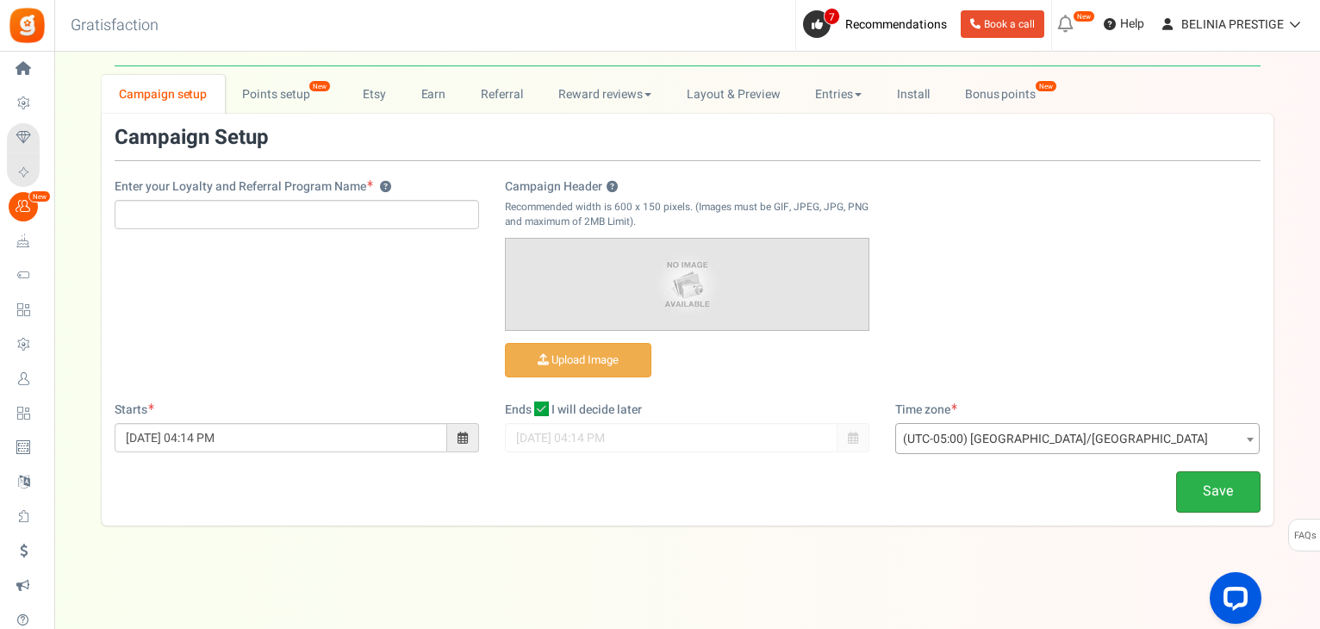
click at [1223, 488] on link "Save" at bounding box center [1218, 491] width 84 height 40
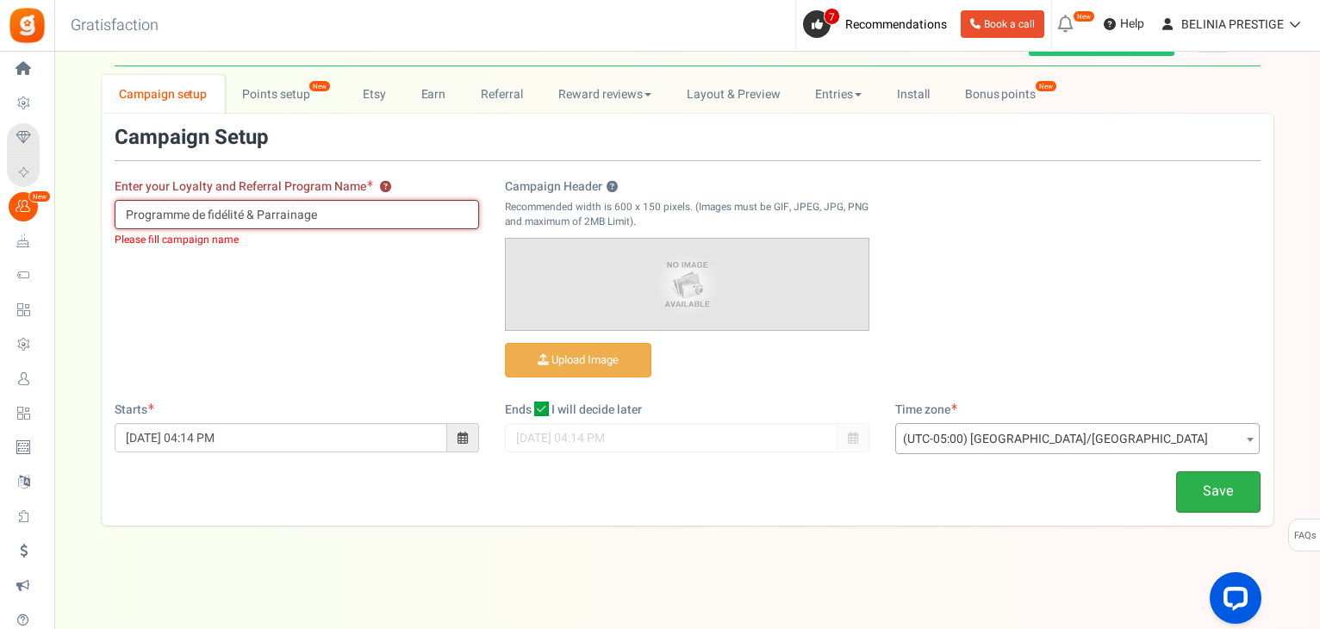
type input "Programme de fidélité & Parrainage"
click at [1192, 498] on link "Save" at bounding box center [1218, 491] width 84 height 40
